Goal: Task Accomplishment & Management: Use online tool/utility

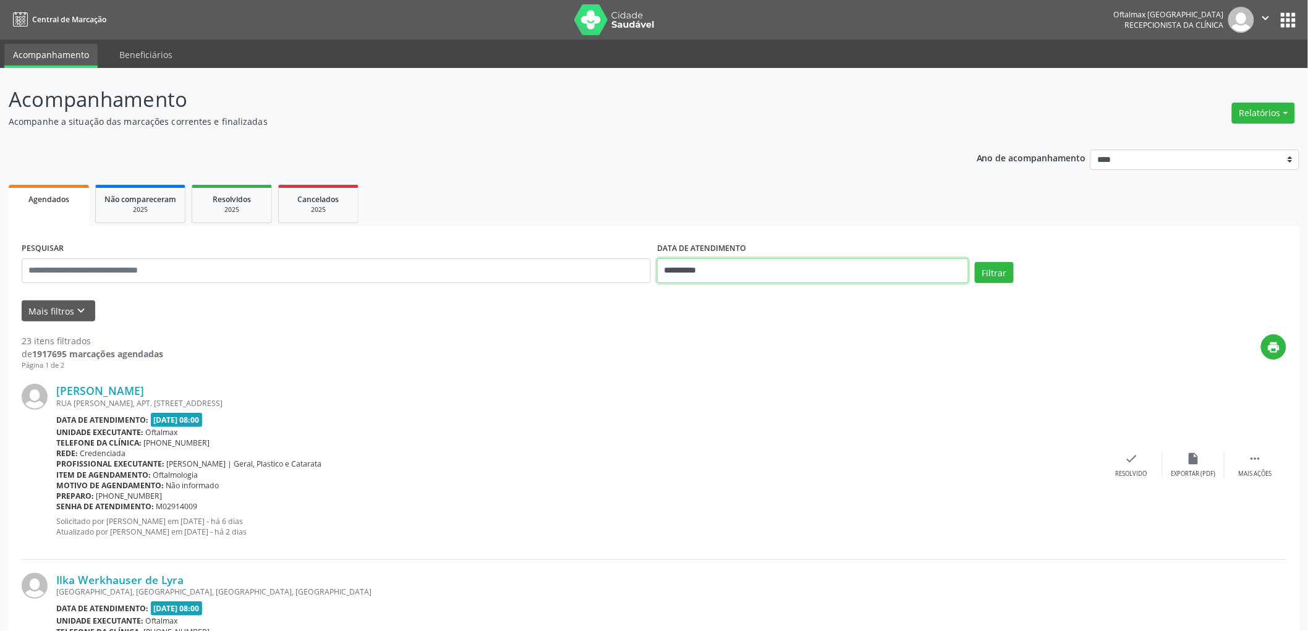
click at [718, 262] on input "**********" at bounding box center [813, 270] width 312 height 25
click at [722, 362] on span "9" at bounding box center [726, 359] width 24 height 24
type input "**********"
click at [722, 362] on span "9" at bounding box center [726, 359] width 24 height 24
click at [83, 306] on icon "keyboard_arrow_down" at bounding box center [82, 311] width 14 height 14
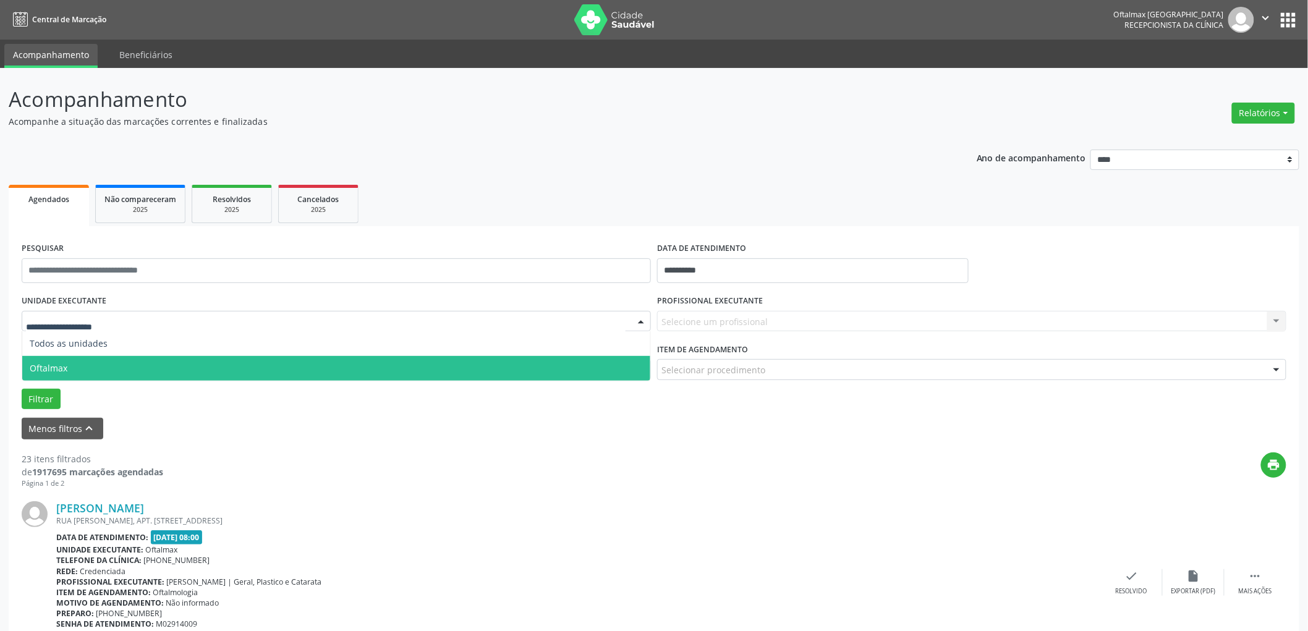
click at [75, 378] on span "Oftalmax" at bounding box center [336, 368] width 628 height 25
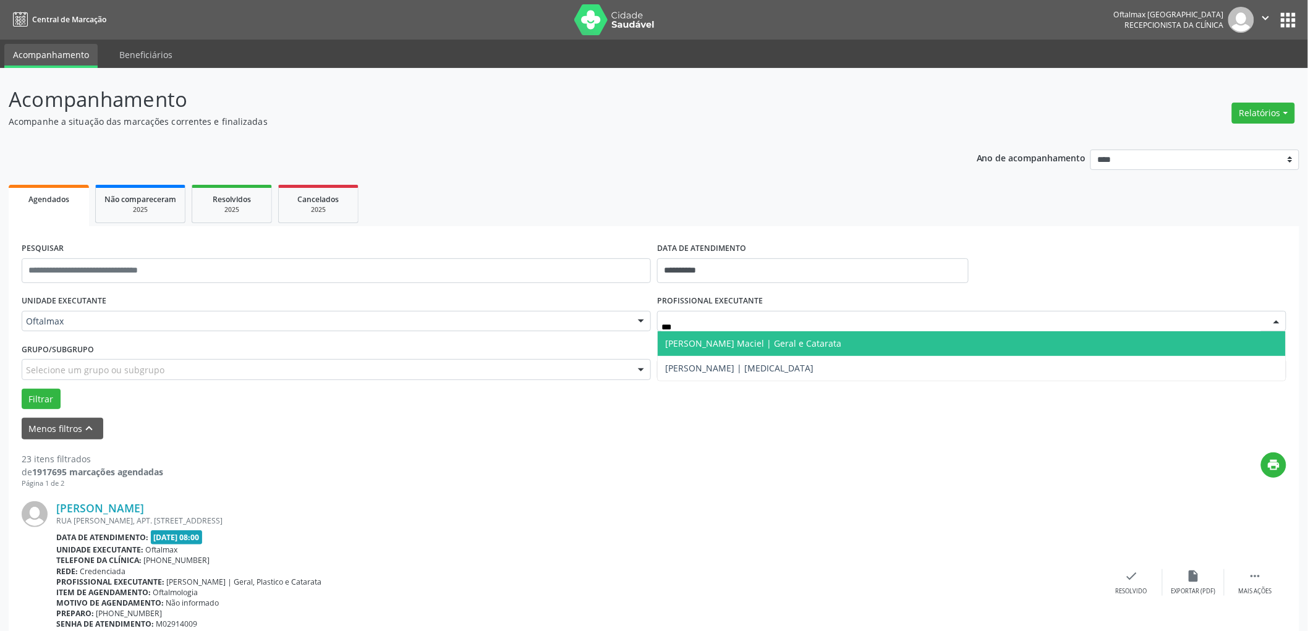
type input "****"
click at [924, 343] on span "Andrea da Fonte Maciel | Geral e Catarata" at bounding box center [972, 343] width 628 height 25
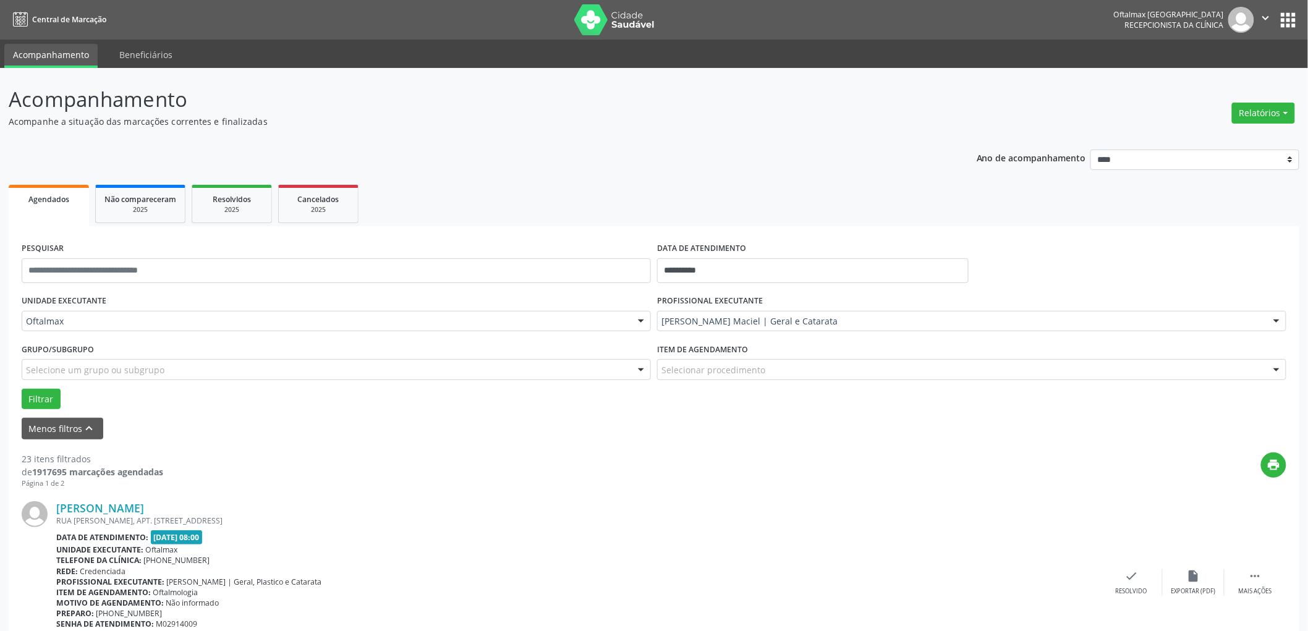
click at [43, 380] on div "Grupo/Subgrupo Selecione um grupo ou subgrupo Todos os grupos e subgrupos Nenhu…" at bounding box center [337, 364] width 636 height 48
click at [43, 401] on button "Filtrar" at bounding box center [41, 399] width 39 height 21
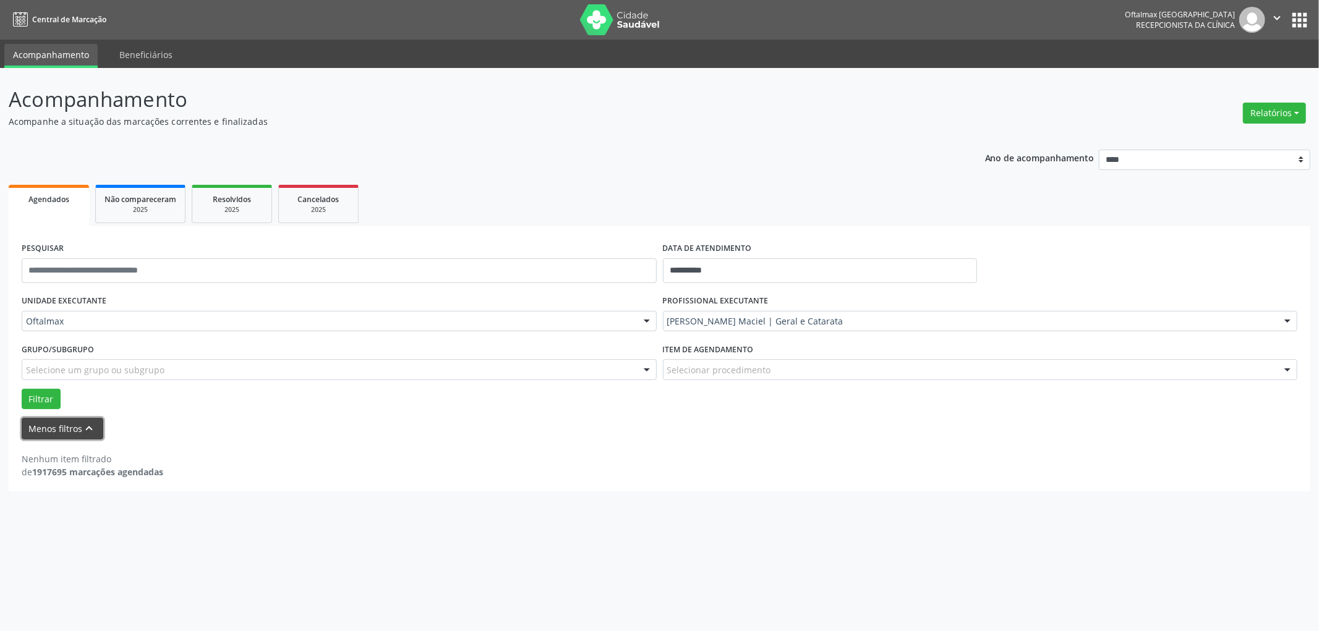
click at [64, 430] on button "Menos filtros keyboard_arrow_up" at bounding box center [63, 429] width 82 height 22
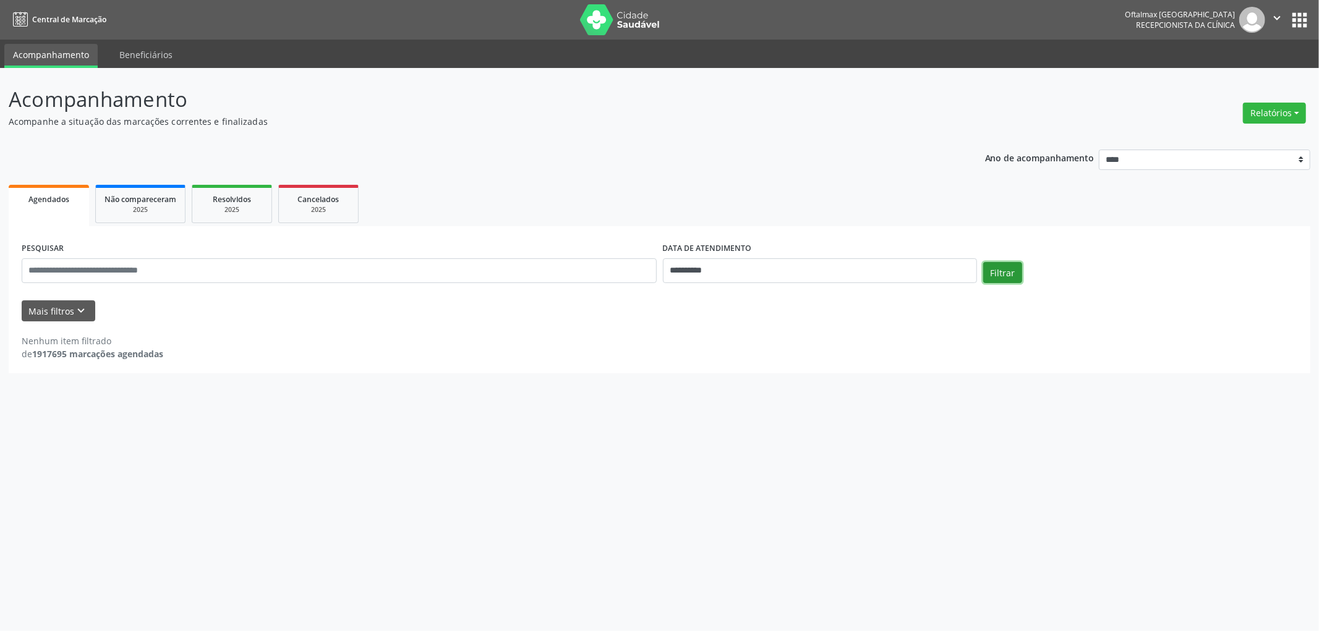
click at [1002, 272] on button "Filtrar" at bounding box center [1002, 272] width 39 height 21
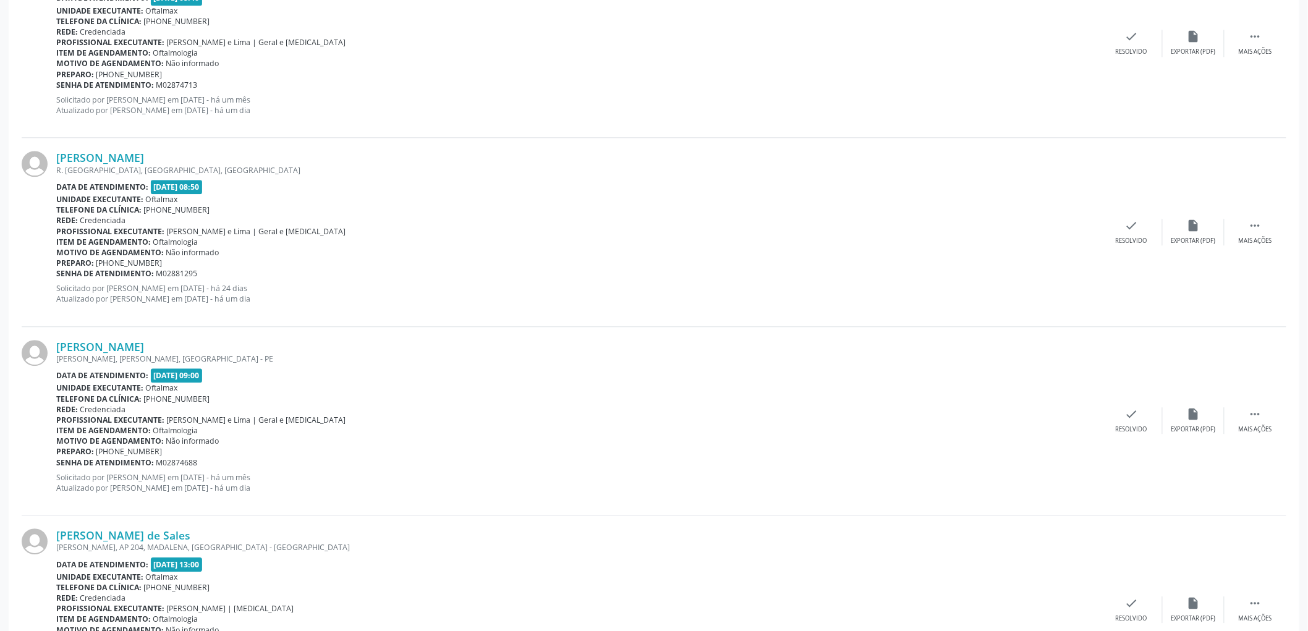
scroll to position [1271, 0]
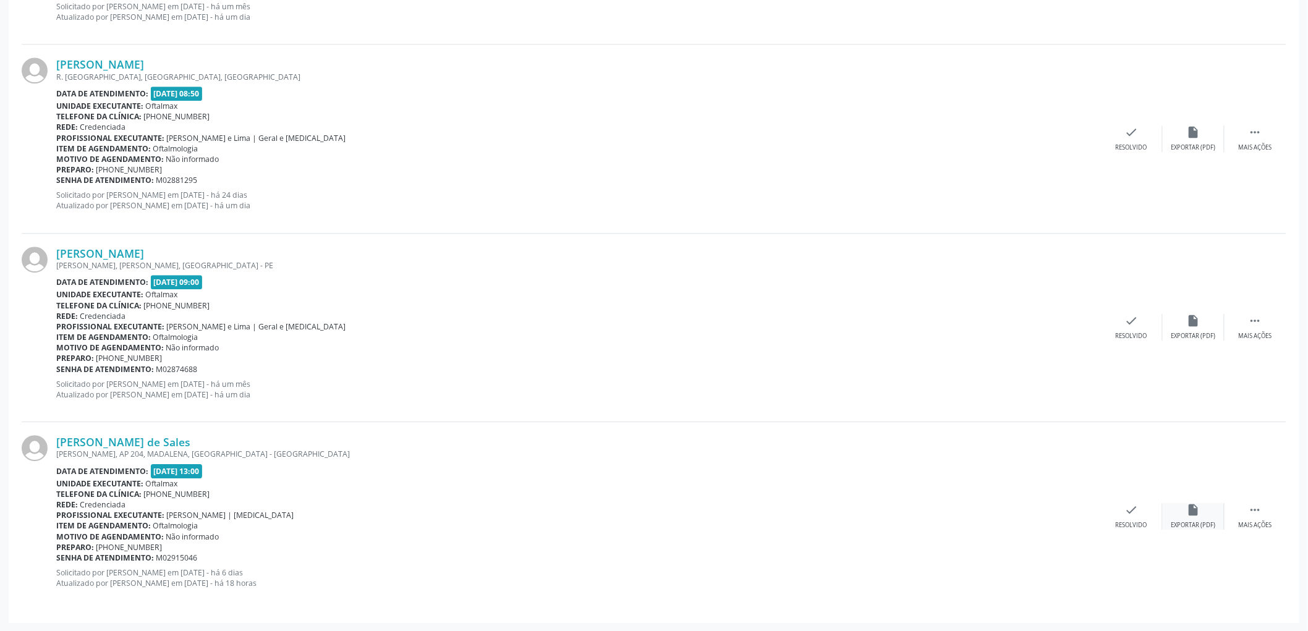
click at [1201, 514] on div "insert_drive_file Exportar (PDF)" at bounding box center [1194, 516] width 62 height 27
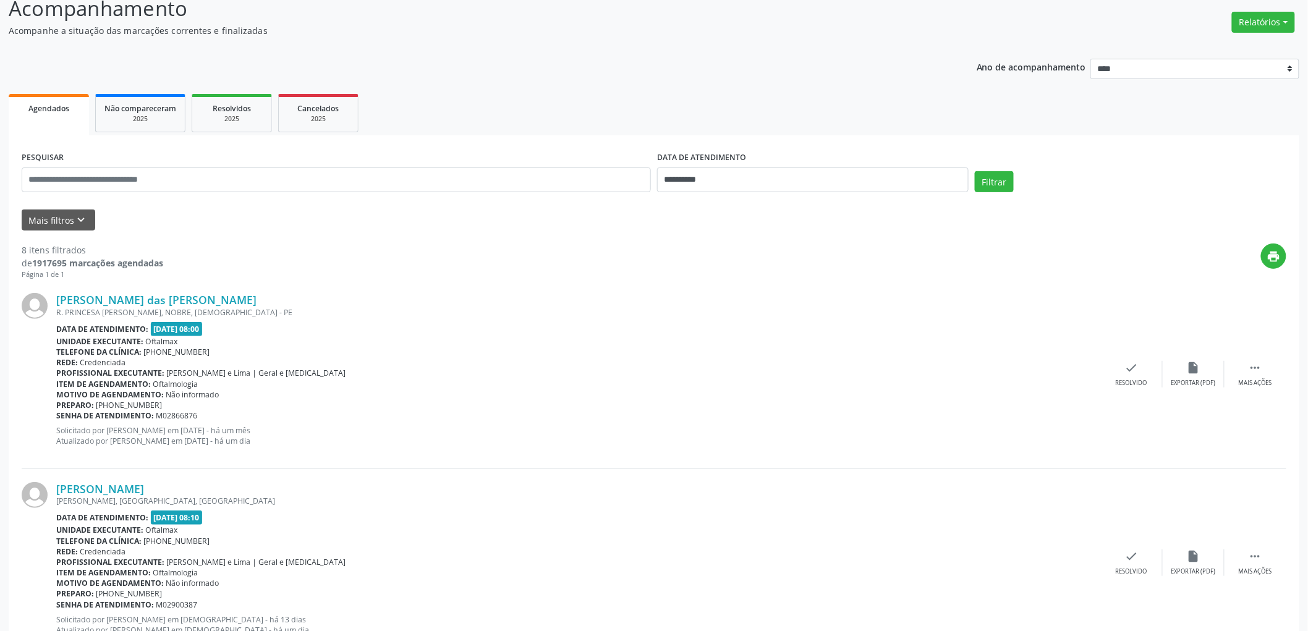
scroll to position [0, 0]
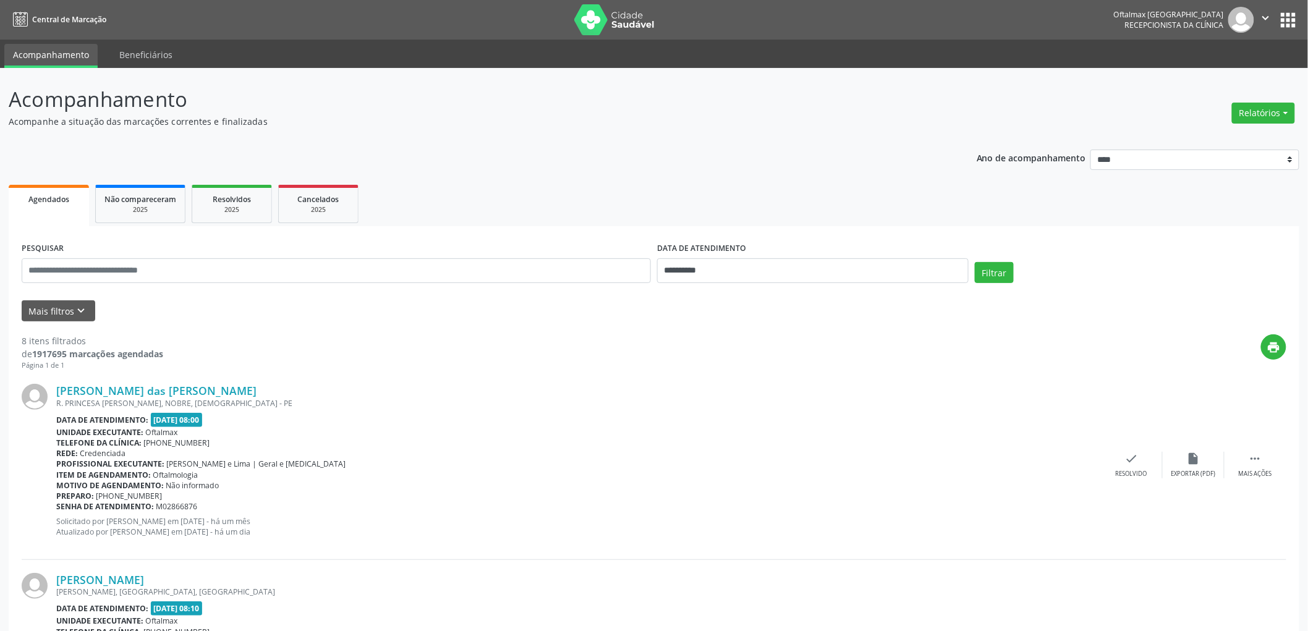
click at [1266, 17] on icon "" at bounding box center [1267, 18] width 14 height 14
click at [1238, 73] on link "Sair" at bounding box center [1234, 75] width 85 height 17
